Goal: Navigation & Orientation: Understand site structure

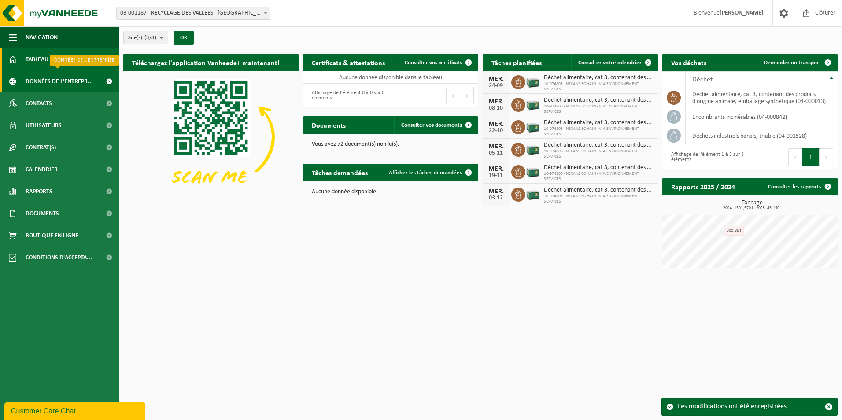
click at [55, 80] on span "Données de l'entrepr..." at bounding box center [59, 81] width 67 height 22
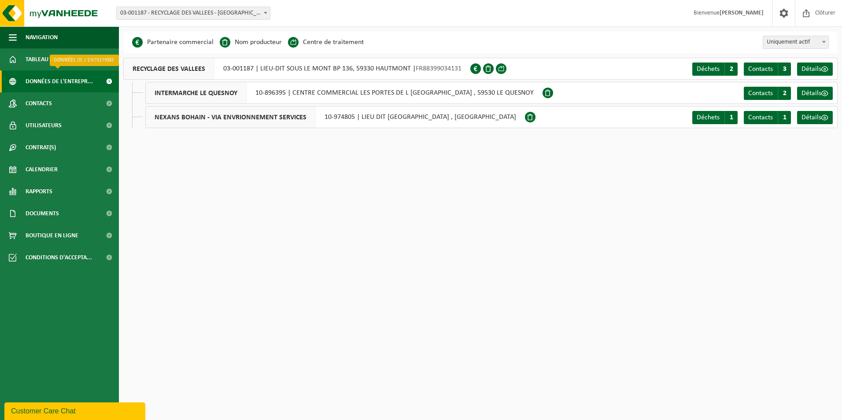
click at [59, 85] on span "Données de l'entrepr..." at bounding box center [59, 81] width 67 height 22
click at [48, 103] on span "Contacts" at bounding box center [39, 103] width 26 height 22
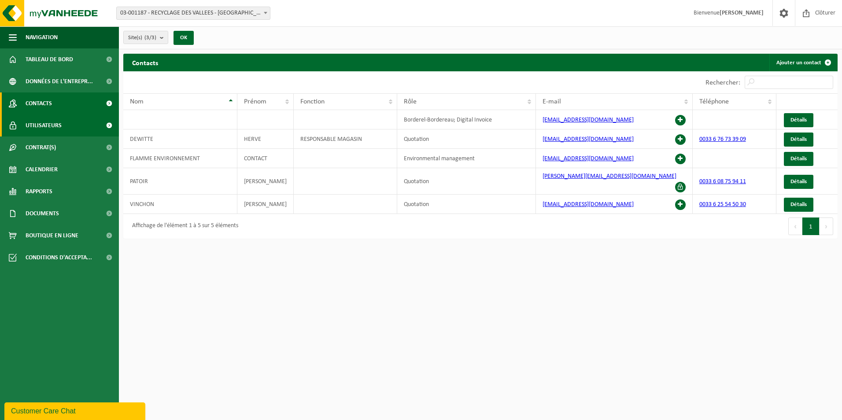
click at [50, 124] on span "Utilisateurs" at bounding box center [44, 126] width 36 height 22
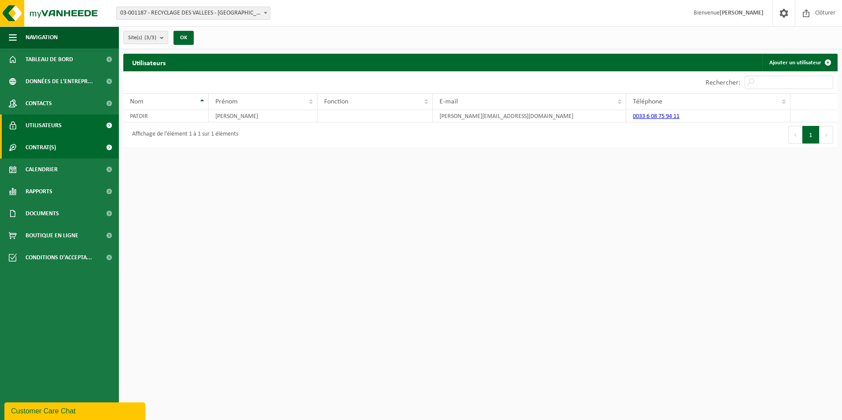
click at [52, 147] on span "Contrat(s)" at bounding box center [41, 148] width 30 height 22
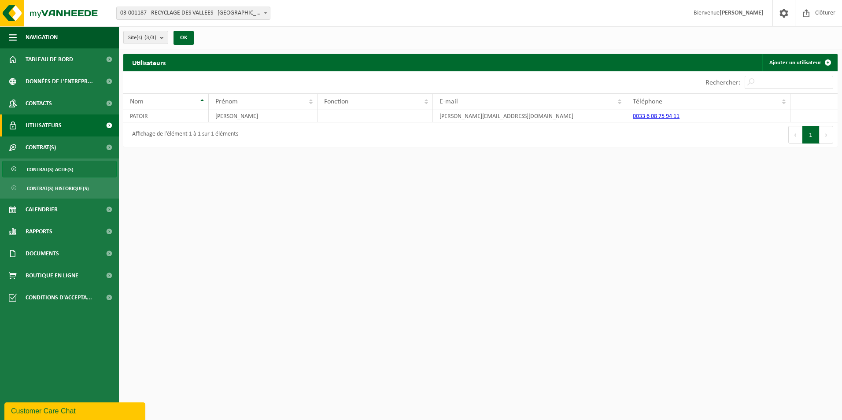
click at [62, 169] on span "Contrat(s) actif(s)" at bounding box center [50, 169] width 47 height 17
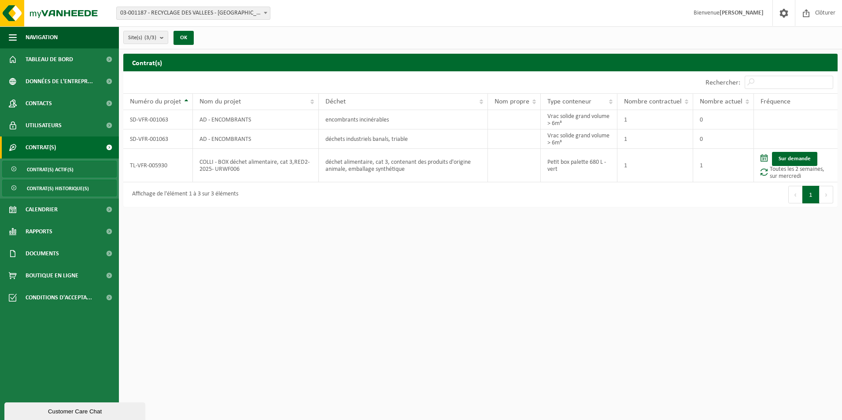
click at [64, 189] on span "Contrat(s) historique(s)" at bounding box center [58, 188] width 62 height 17
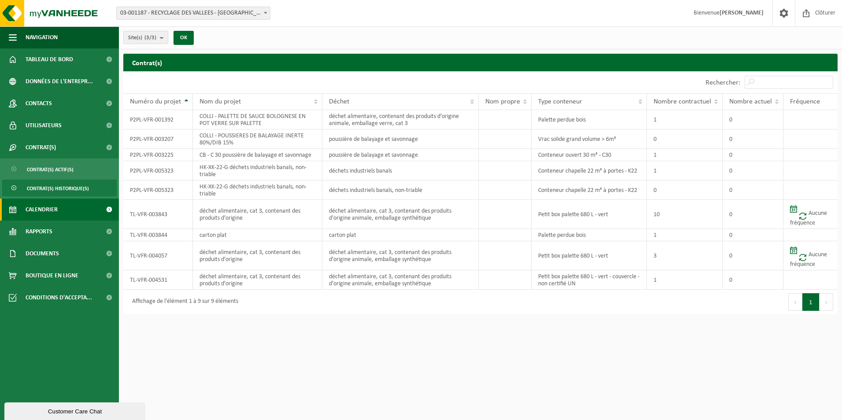
click at [54, 207] on span "Calendrier" at bounding box center [42, 210] width 32 height 22
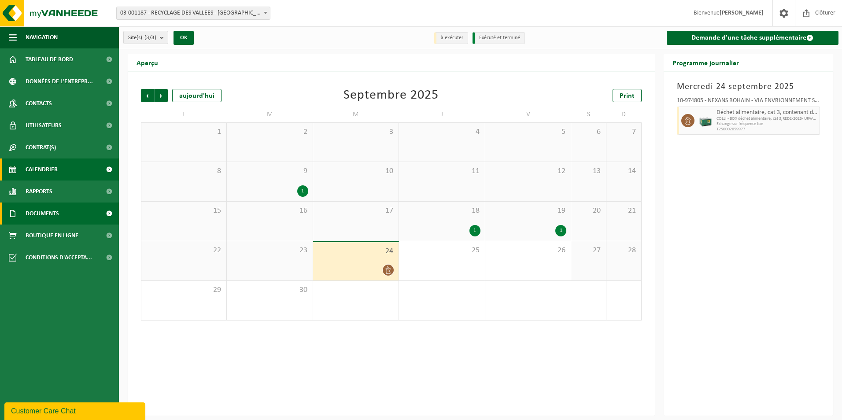
click at [49, 211] on span "Documents" at bounding box center [42, 214] width 33 height 22
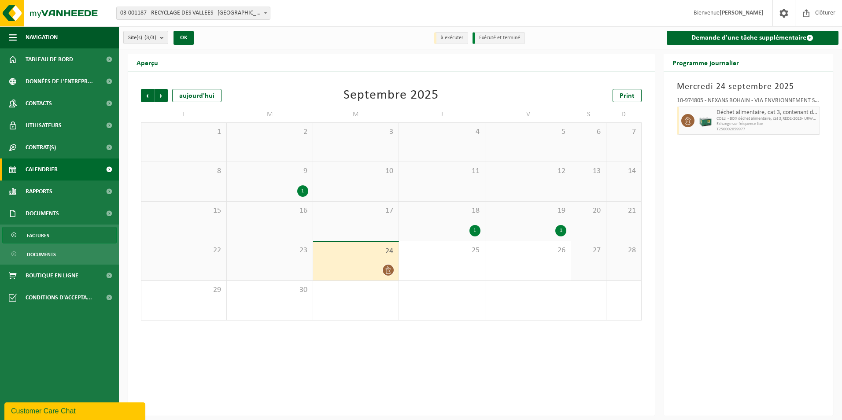
click at [44, 237] on span "Factures" at bounding box center [38, 235] width 22 height 17
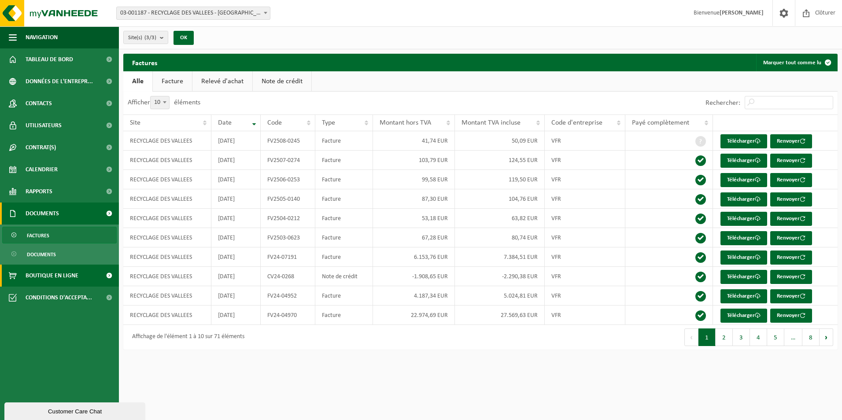
click at [52, 274] on span "Boutique en ligne" at bounding box center [52, 276] width 53 height 22
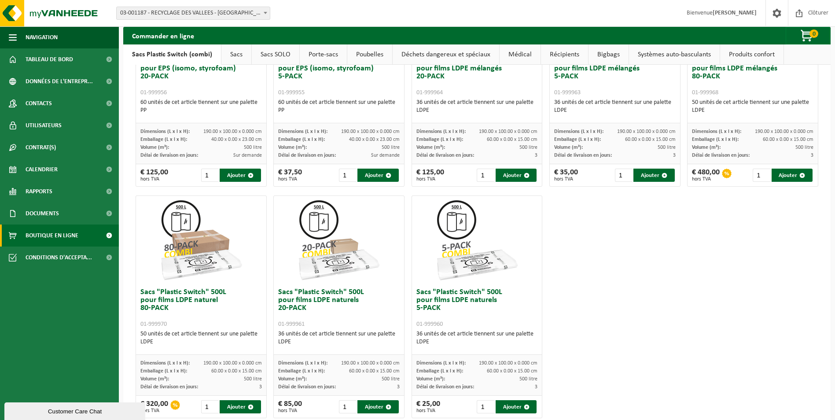
scroll to position [370, 0]
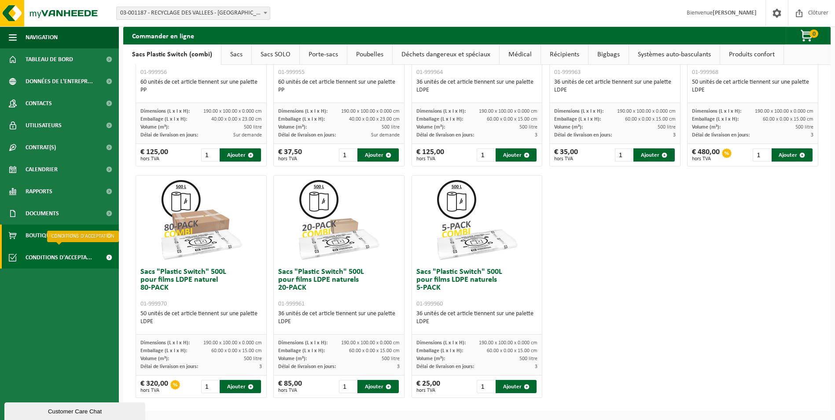
click at [75, 256] on span "Conditions d'accepta..." at bounding box center [59, 258] width 67 height 22
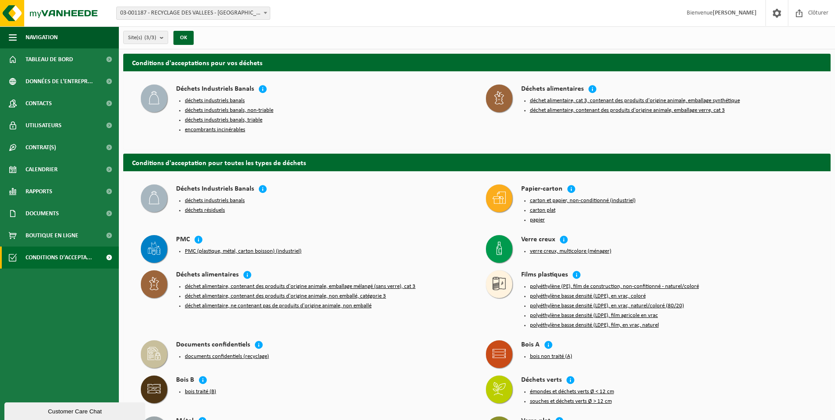
drag, startPoint x: 795, startPoint y: 0, endPoint x: 742, endPoint y: 341, distance: 345.5
click at [742, 341] on div "Bois A" at bounding box center [667, 345] width 292 height 10
